Goal: Information Seeking & Learning: Learn about a topic

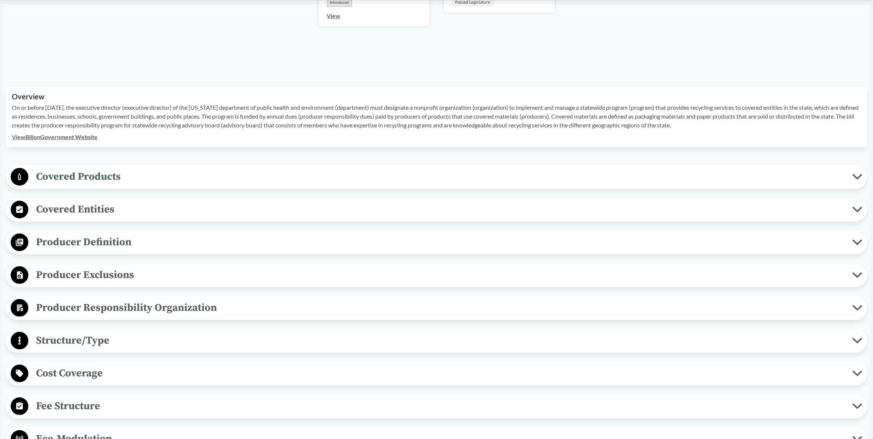
scroll to position [276, 0]
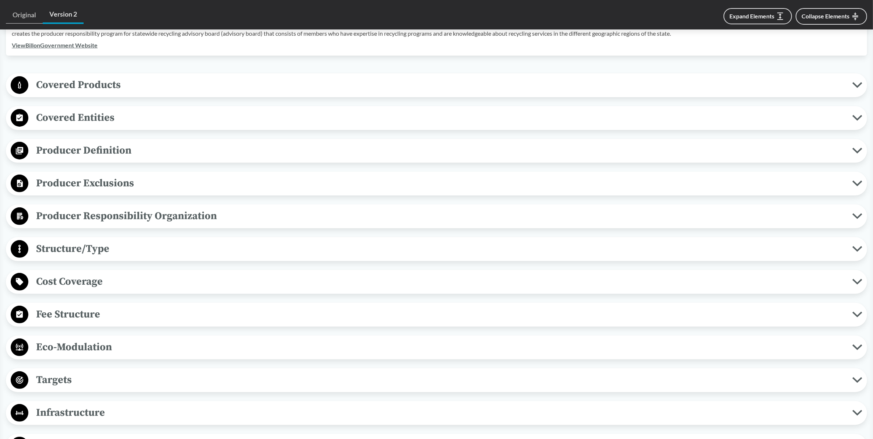
click at [85, 87] on span "Covered Products" at bounding box center [440, 85] width 824 height 17
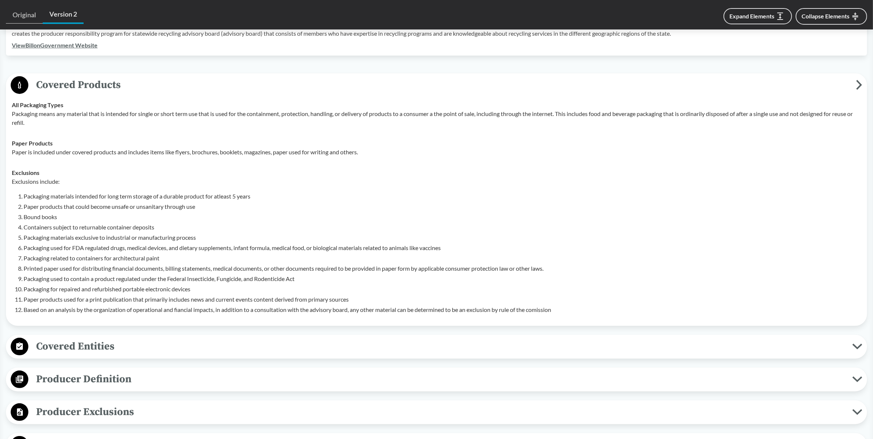
click at [84, 85] on span "Covered Products" at bounding box center [441, 85] width 827 height 17
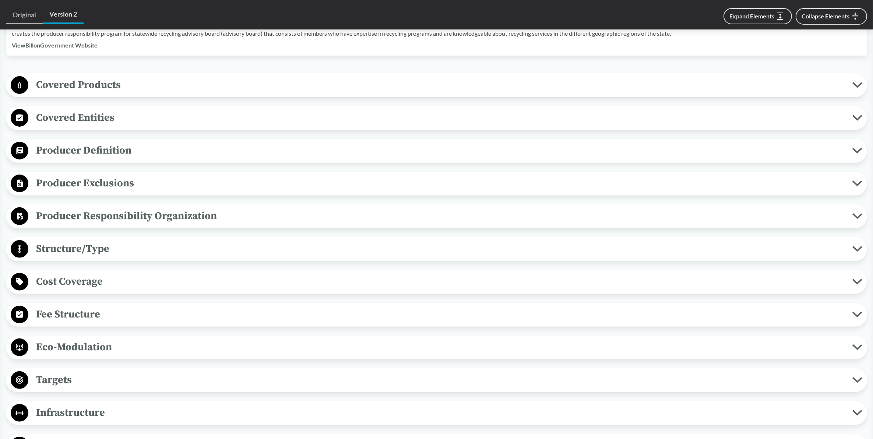
click at [88, 119] on span "Covered Entities" at bounding box center [440, 117] width 824 height 17
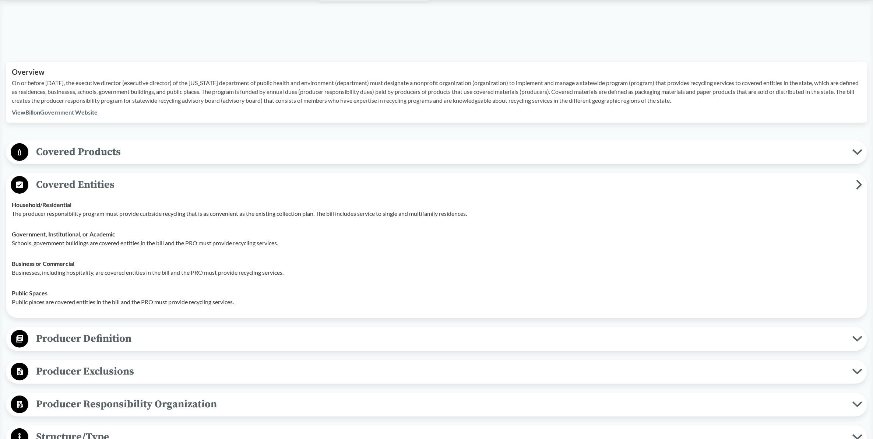
scroll to position [230, 0]
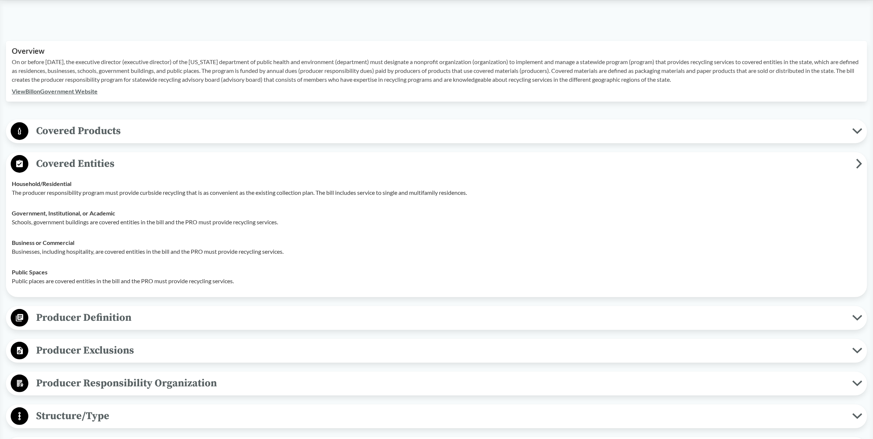
click at [85, 126] on span "Covered Products" at bounding box center [440, 131] width 824 height 17
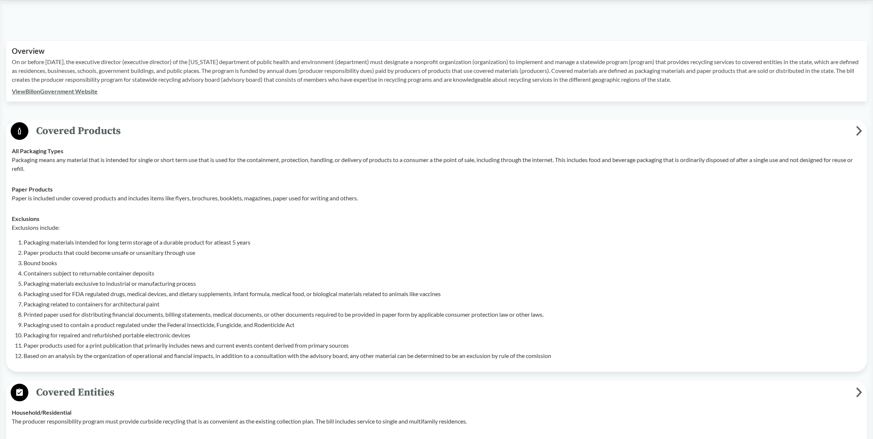
click at [48, 131] on span "Covered Products" at bounding box center [441, 131] width 827 height 17
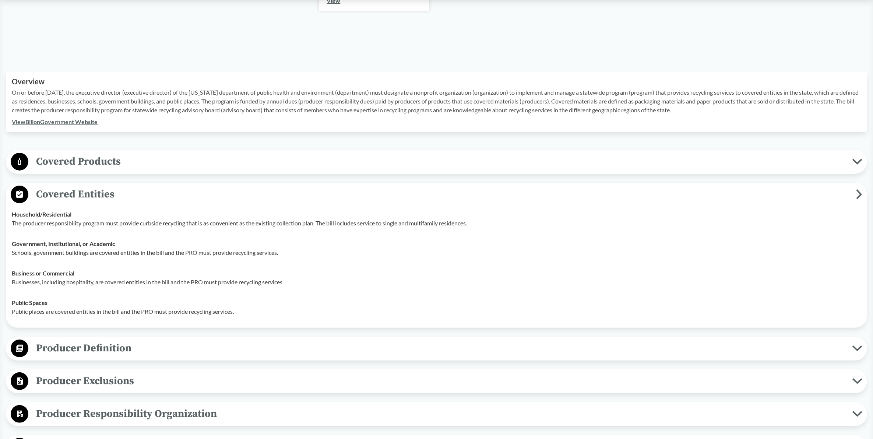
scroll to position [184, 0]
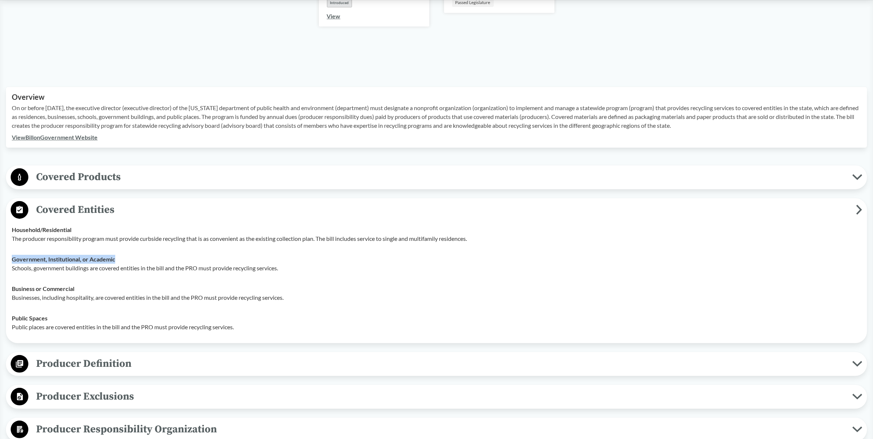
drag, startPoint x: 11, startPoint y: 257, endPoint x: 115, endPoint y: 260, distance: 103.9
click at [115, 260] on td "Government, Institutional, or Academic Schools, government buildings are covere…" at bounding box center [436, 263] width 856 height 29
copy strong "Government, Institutional, or Academic"
click at [12, 286] on strong "Business or Commercial" at bounding box center [43, 288] width 63 height 7
drag, startPoint x: 12, startPoint y: 286, endPoint x: 65, endPoint y: 281, distance: 53.6
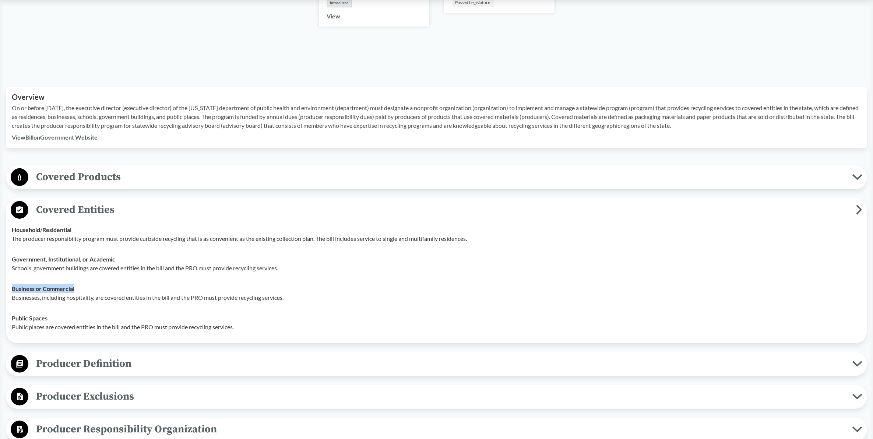
click at [65, 281] on td "Business or Commercial Businesses, including hospitality, are covered entities …" at bounding box center [436, 292] width 856 height 29
copy strong "Business or Commercial"
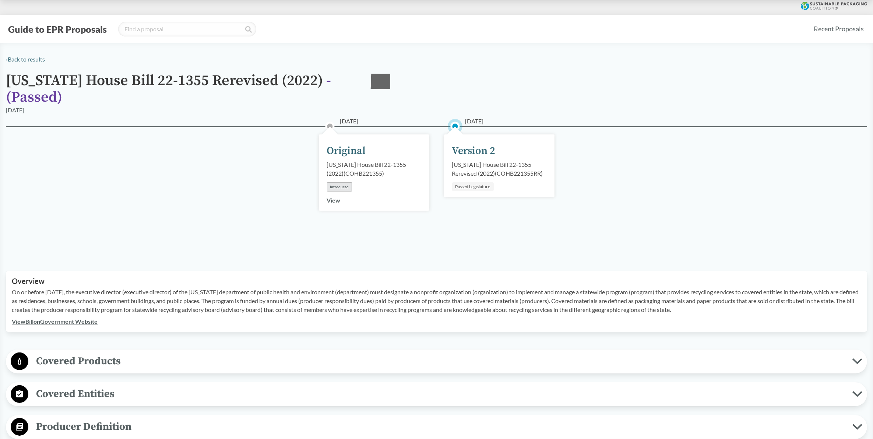
click at [676, 220] on div "[DATE] Original [US_STATE] House Bill 22-1355 (2022) ( COHB221355 ) Introduced …" at bounding box center [436, 189] width 861 height 127
